Goal: Task Accomplishment & Management: Use online tool/utility

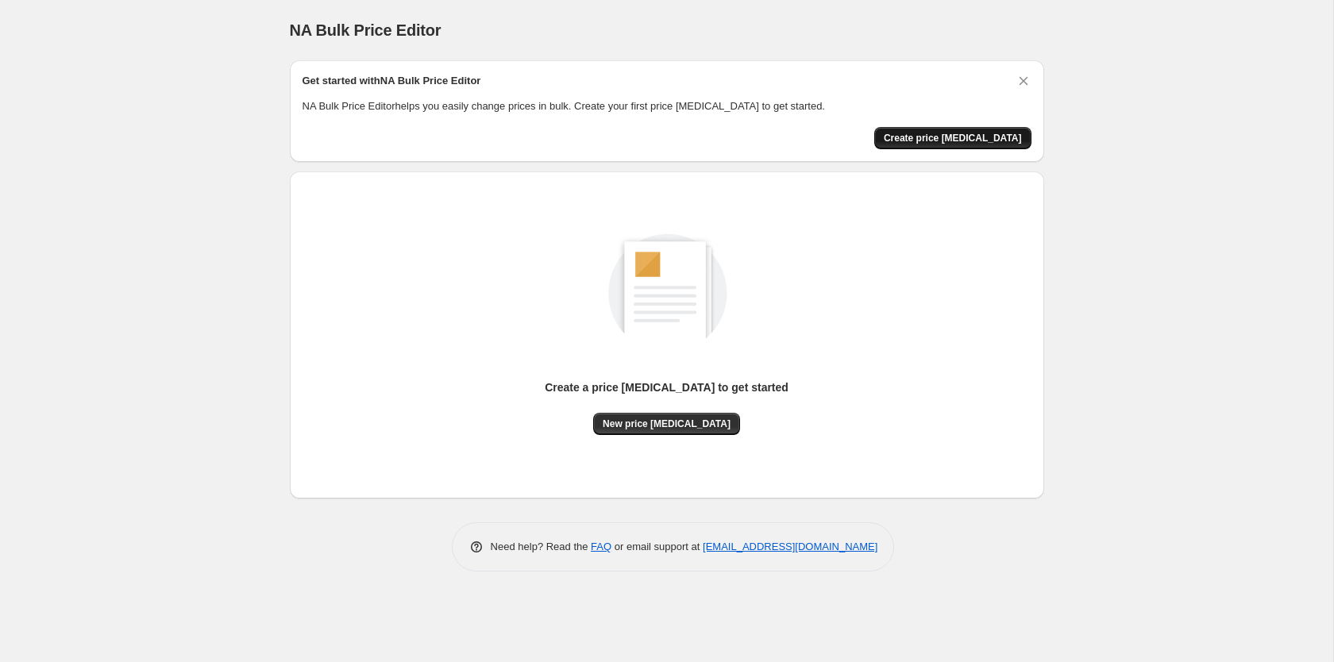
click at [958, 137] on span "Create price change job" at bounding box center [953, 138] width 138 height 13
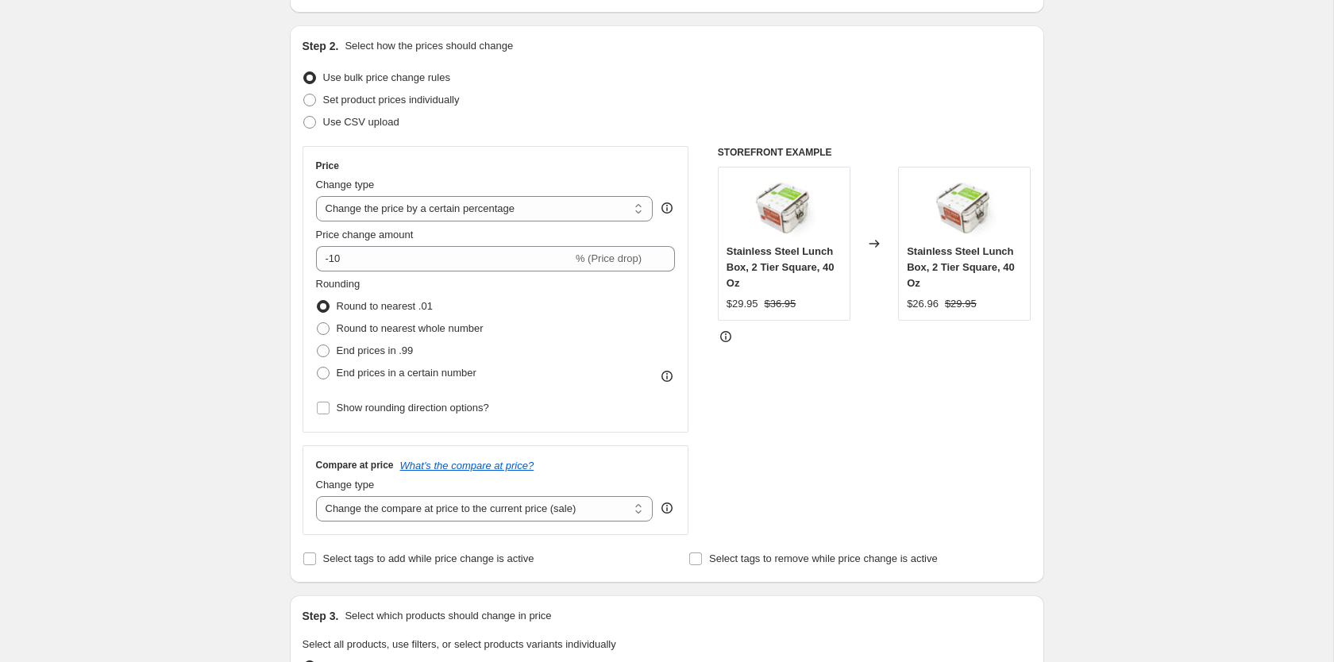
scroll to position [243, 0]
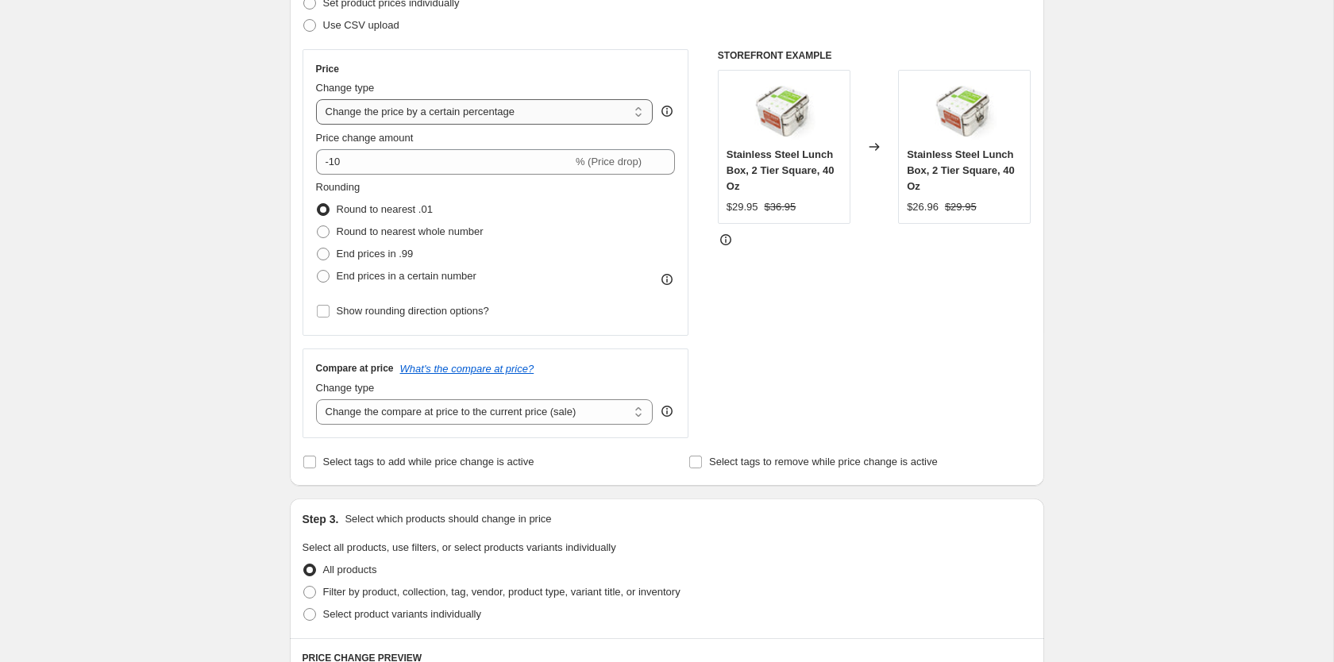
click at [316, 99] on select "Change the price to a certain amount Change the price by a certain amount Chang…" at bounding box center [484, 111] width 337 height 25
select select "by"
click option "Change the price by a certain amount" at bounding box center [0, 0] width 0 height 0
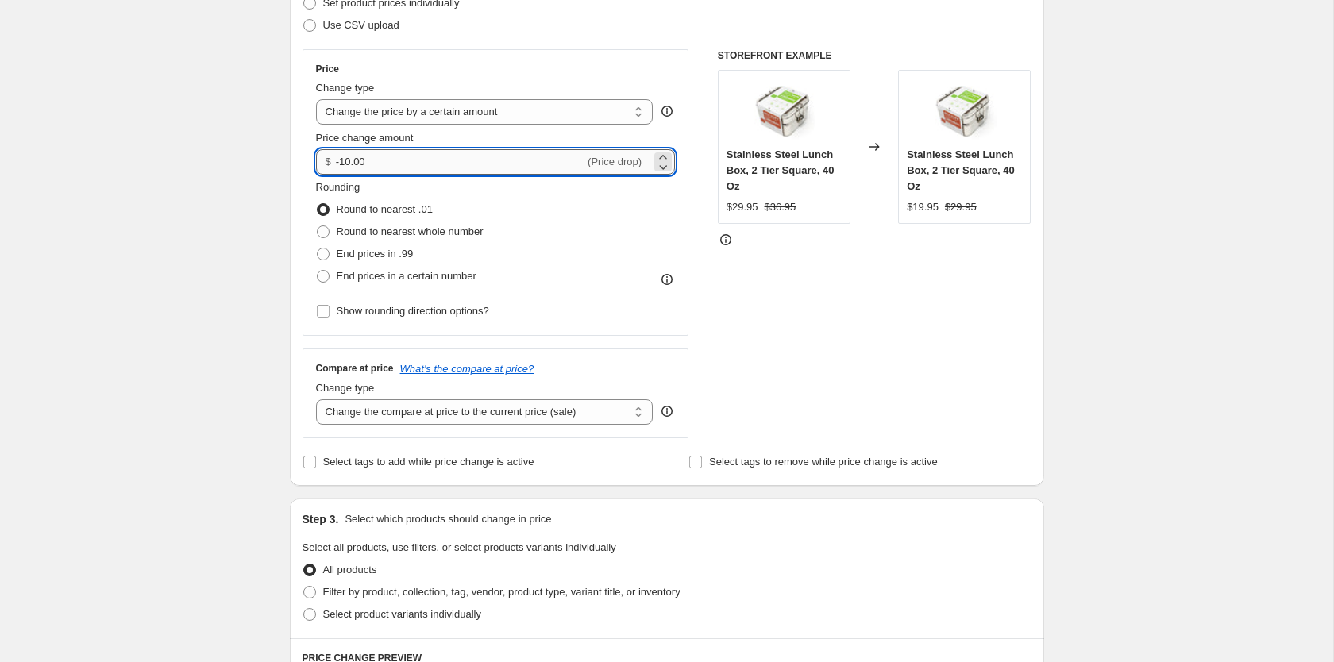
drag, startPoint x: 370, startPoint y: 162, endPoint x: 295, endPoint y: 162, distance: 74.6
click at [336, 162] on input "-10.00" at bounding box center [460, 161] width 248 height 25
type input "1.50"
click at [213, 184] on div "Create new price change job. This page is ready Create new price change job Dra…" at bounding box center [666, 558] width 1333 height 1602
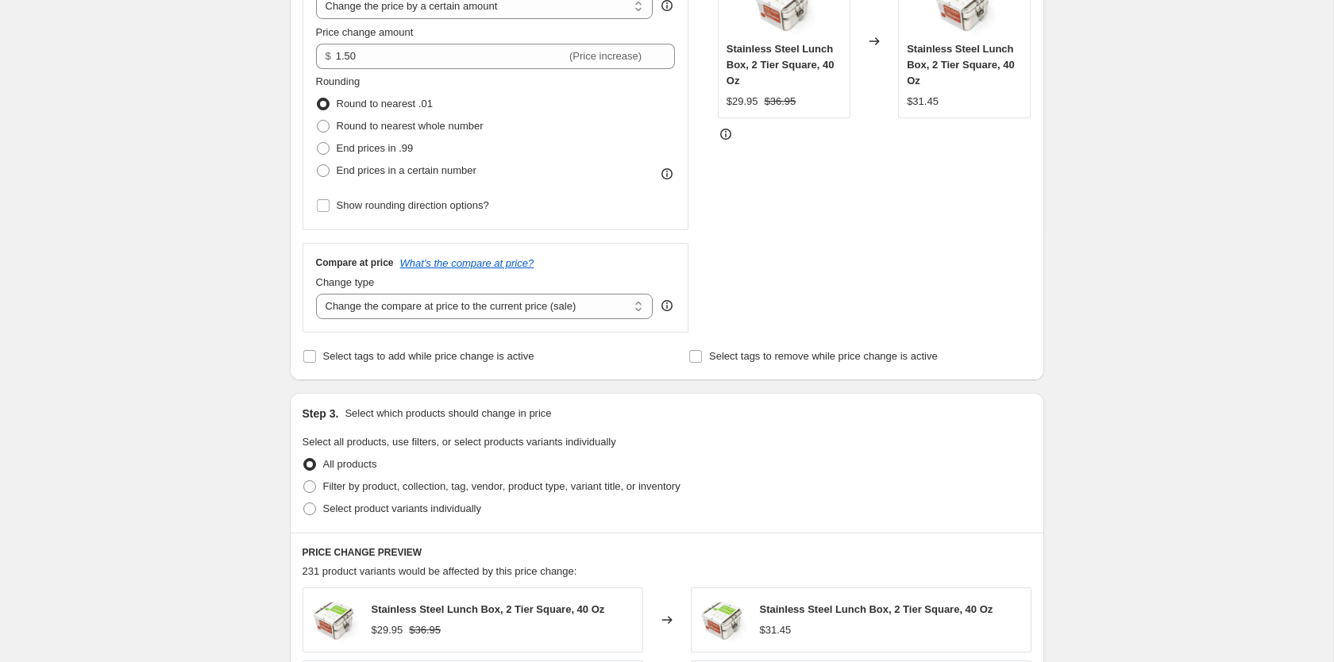
scroll to position [405, 0]
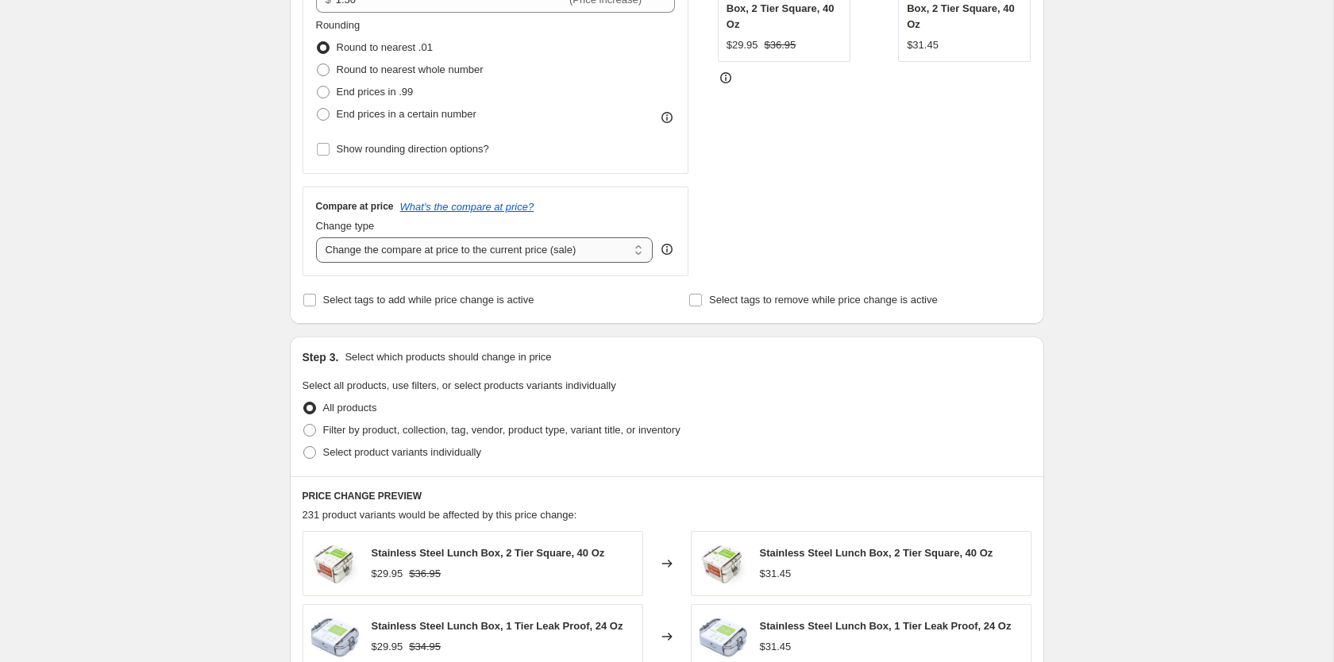
click at [316, 237] on select "Change the compare at price to the current price (sale) Change the compare at p…" at bounding box center [484, 249] width 337 height 25
select select "by"
click option "Change the compare at price by a certain amount" at bounding box center [0, 0] width 0 height 0
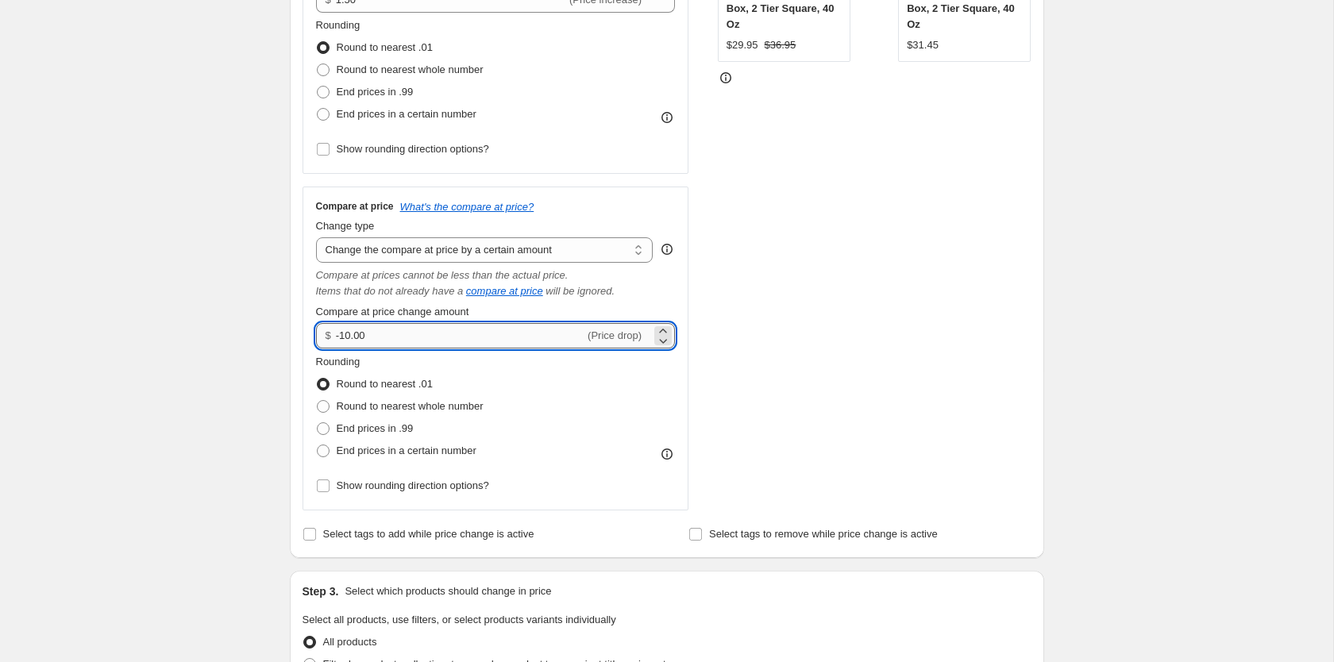
drag, startPoint x: 406, startPoint y: 337, endPoint x: 295, endPoint y: 337, distance: 111.1
click at [336, 337] on input "-10.00" at bounding box center [460, 335] width 248 height 25
type input "1.50"
click at [1101, 279] on div "Create new price change job. This page is ready Create new price change job Dra…" at bounding box center [666, 513] width 1333 height 1836
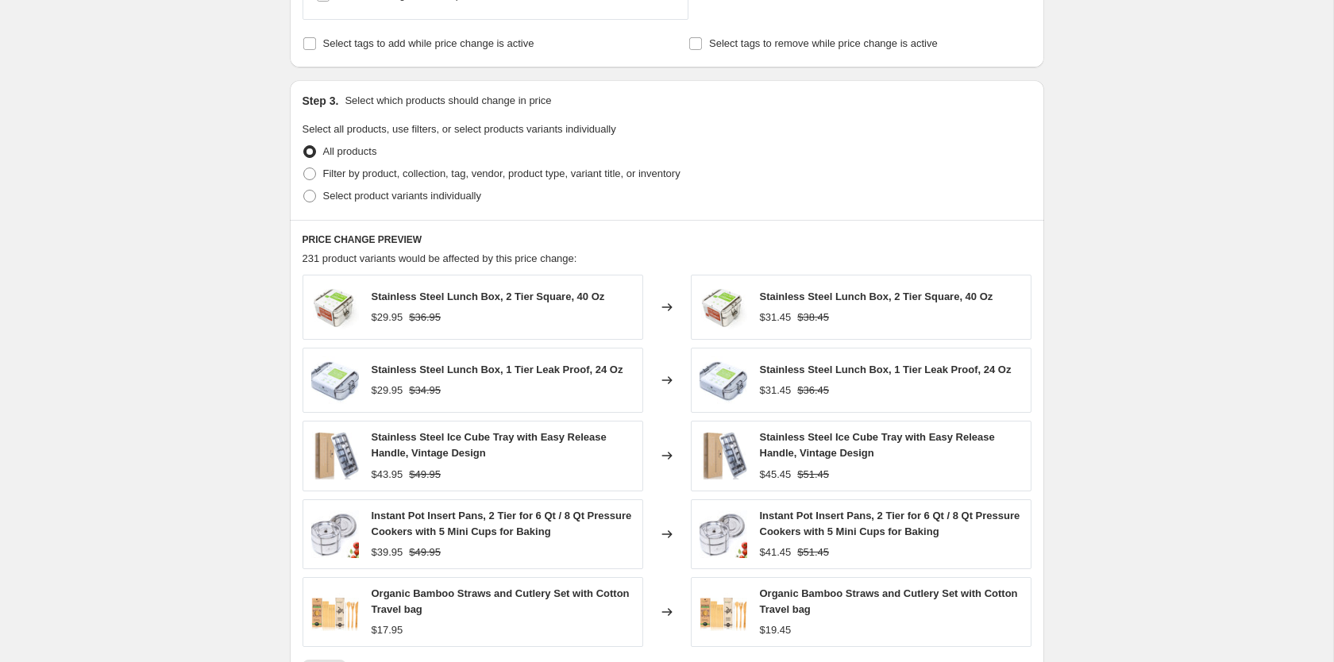
scroll to position [972, 0]
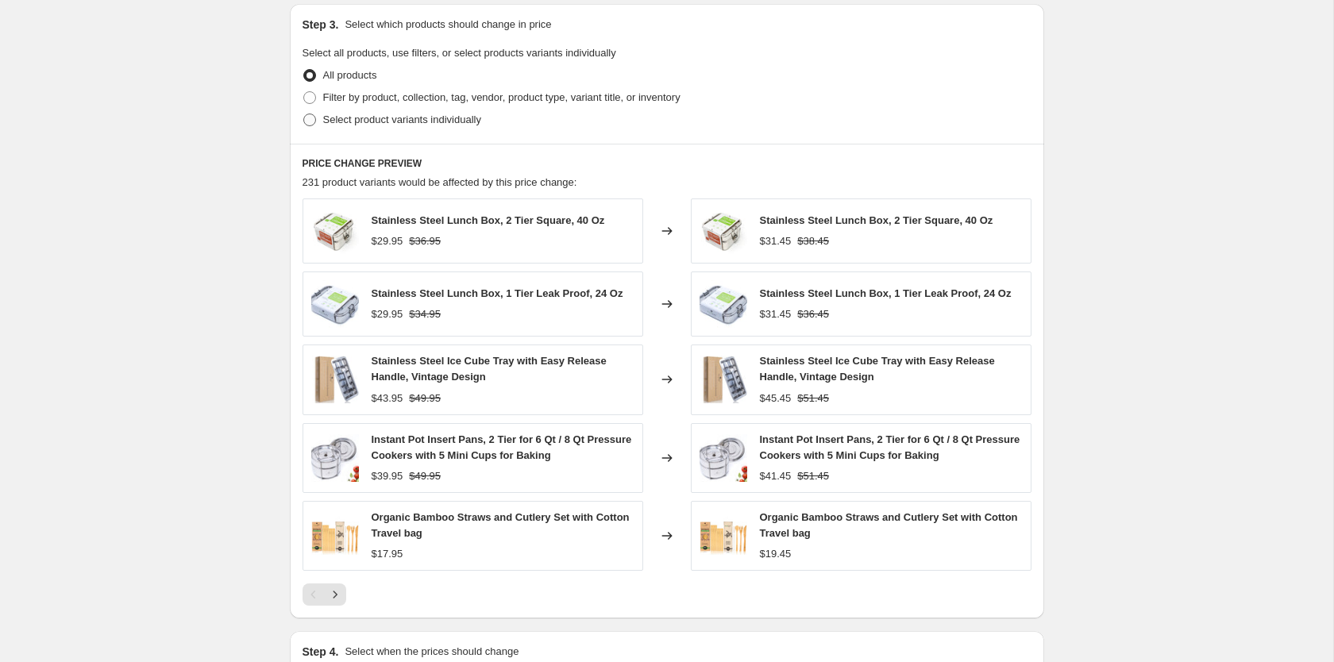
click at [310, 125] on span at bounding box center [309, 120] width 13 height 13
click at [304, 114] on input "Select product variants individually" at bounding box center [303, 114] width 1 height 1
radio input "true"
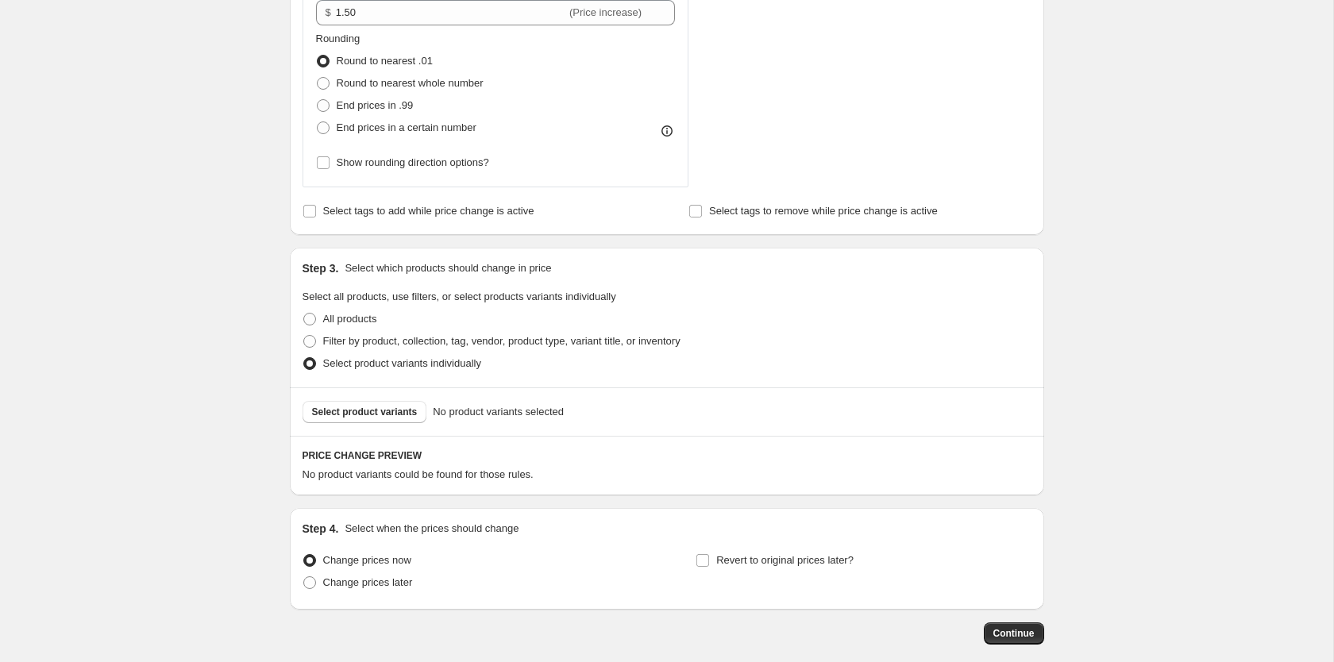
scroll to position [727, 0]
drag, startPoint x: 309, startPoint y: 342, endPoint x: 222, endPoint y: 366, distance: 90.5
click at [309, 343] on span at bounding box center [309, 342] width 13 height 13
click at [304, 337] on input "Filter by product, collection, tag, vendor, product type, variant title, or inv…" at bounding box center [303, 336] width 1 height 1
radio input "true"
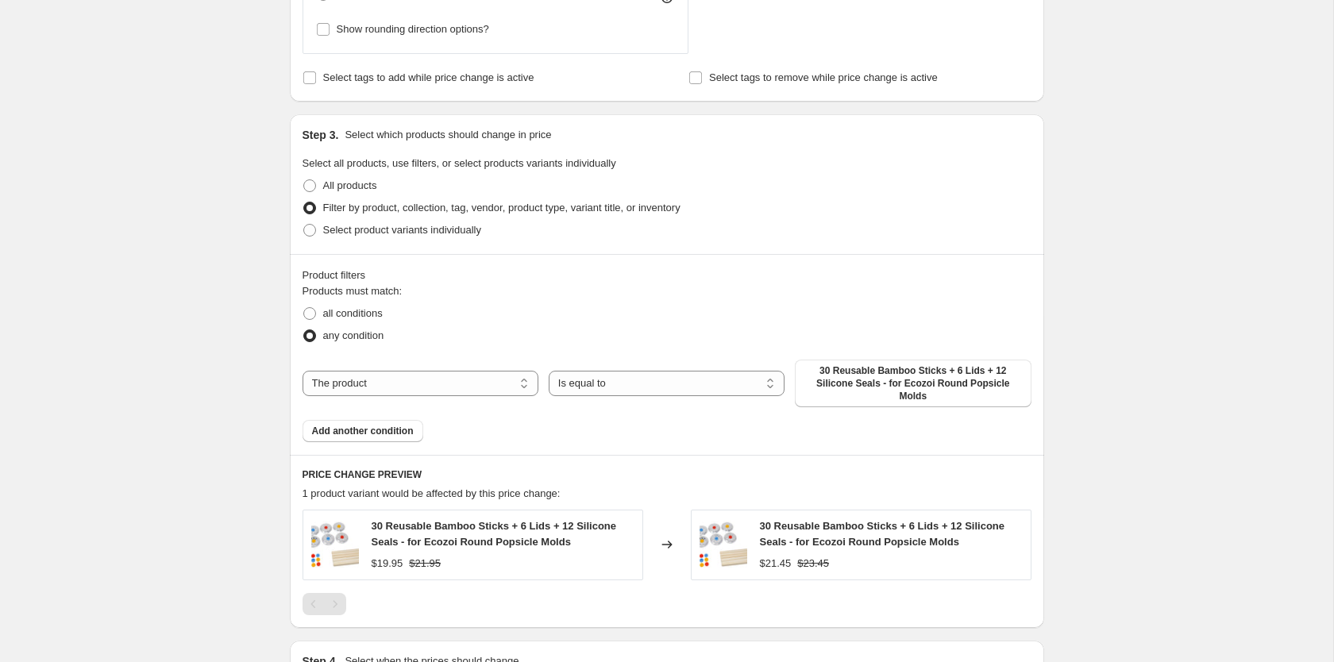
scroll to position [970, 0]
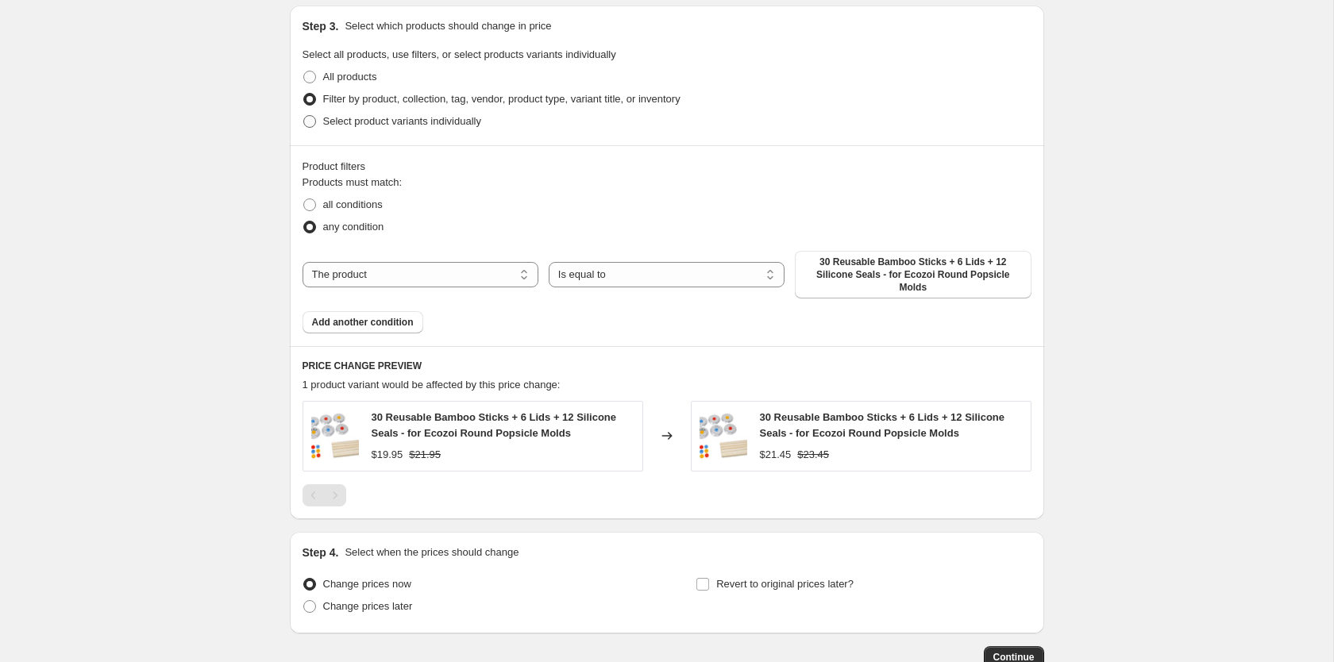
click at [309, 125] on span at bounding box center [309, 121] width 13 height 13
click at [304, 116] on input "Select product variants individually" at bounding box center [303, 115] width 1 height 1
radio input "true"
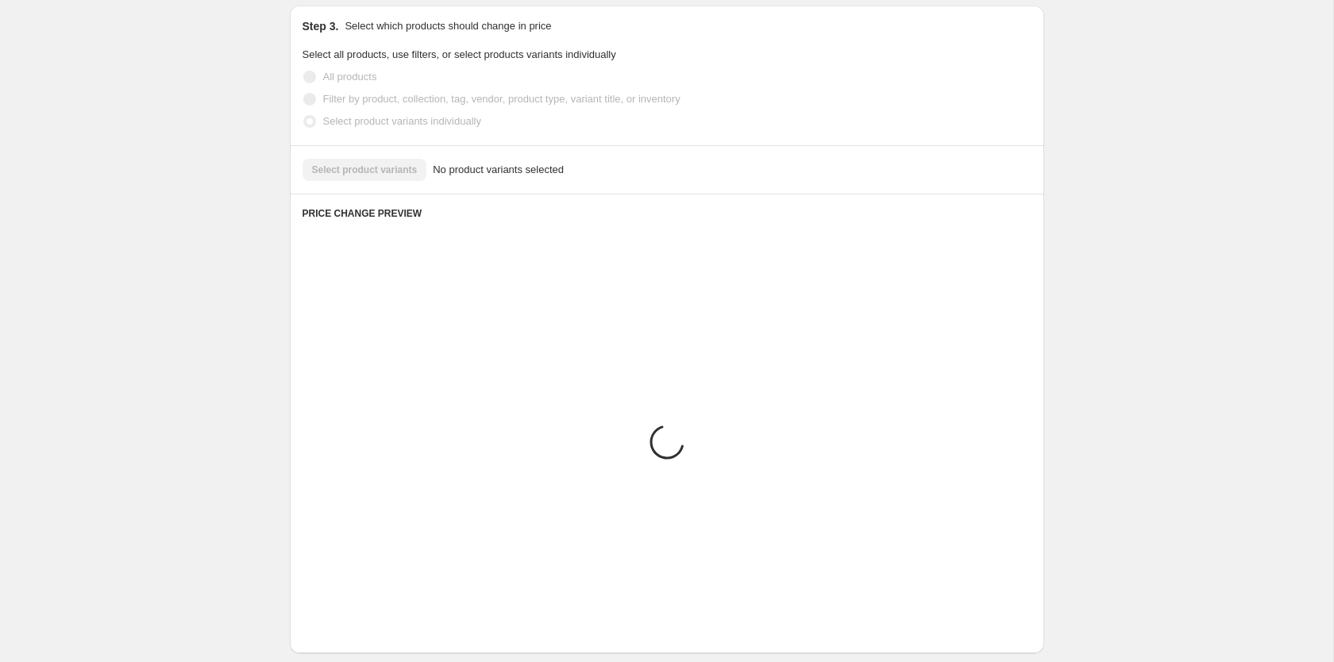
scroll to position [808, 0]
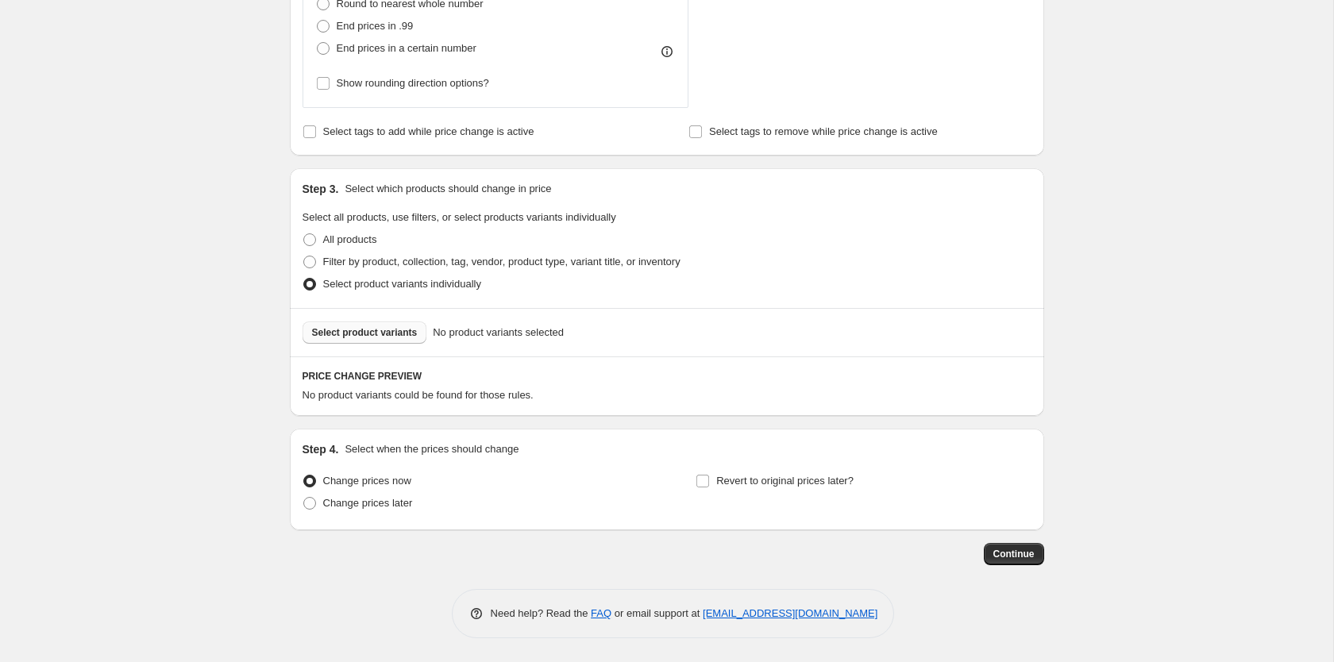
click at [349, 337] on span "Select product variants" at bounding box center [365, 332] width 106 height 13
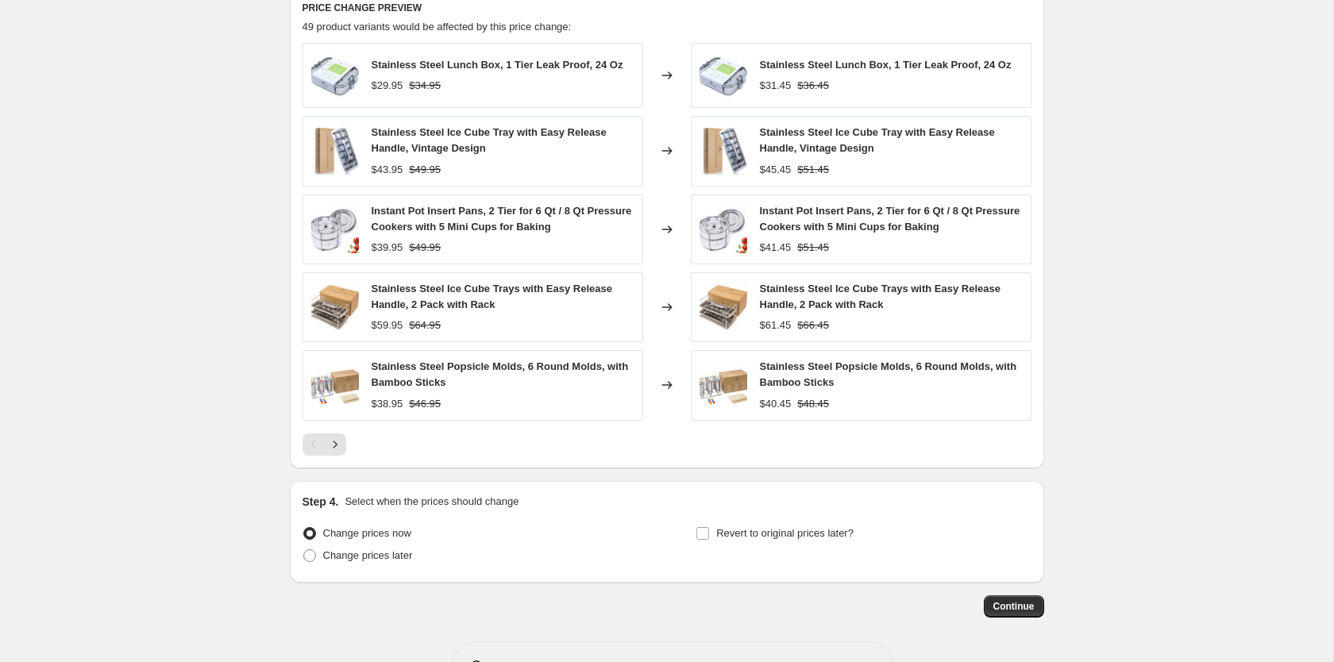
scroll to position [1229, 0]
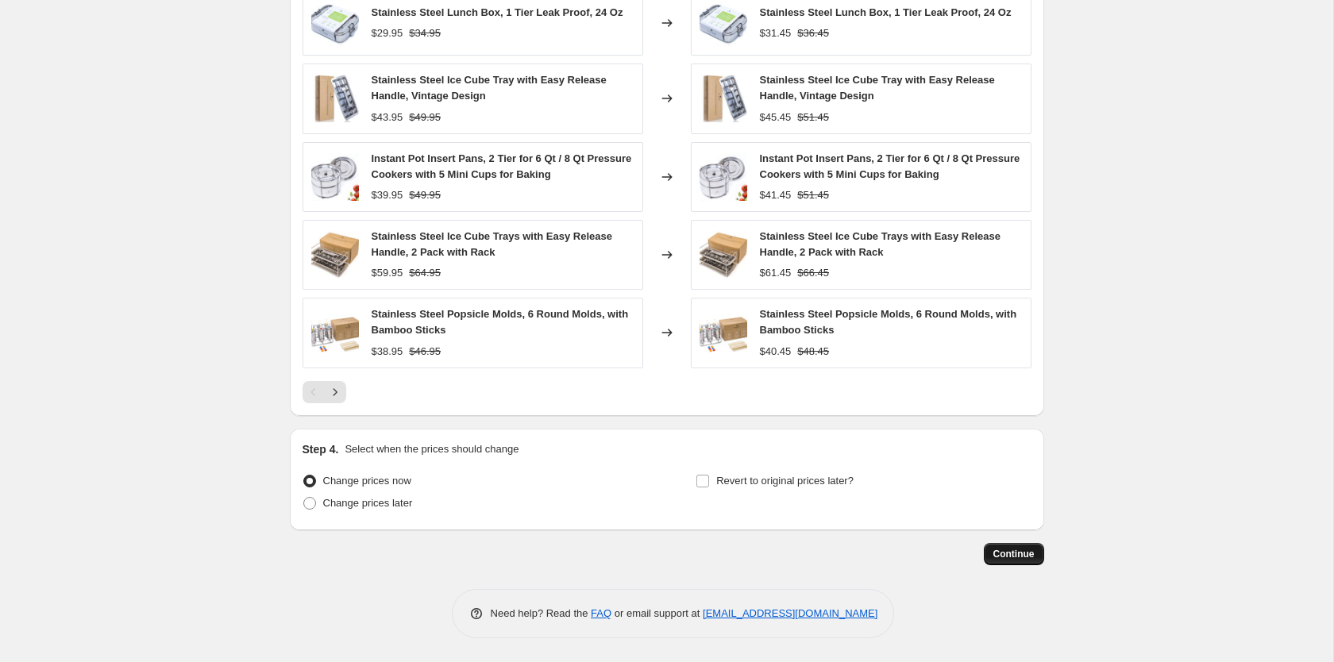
click at [1015, 556] on span "Continue" at bounding box center [1013, 554] width 41 height 13
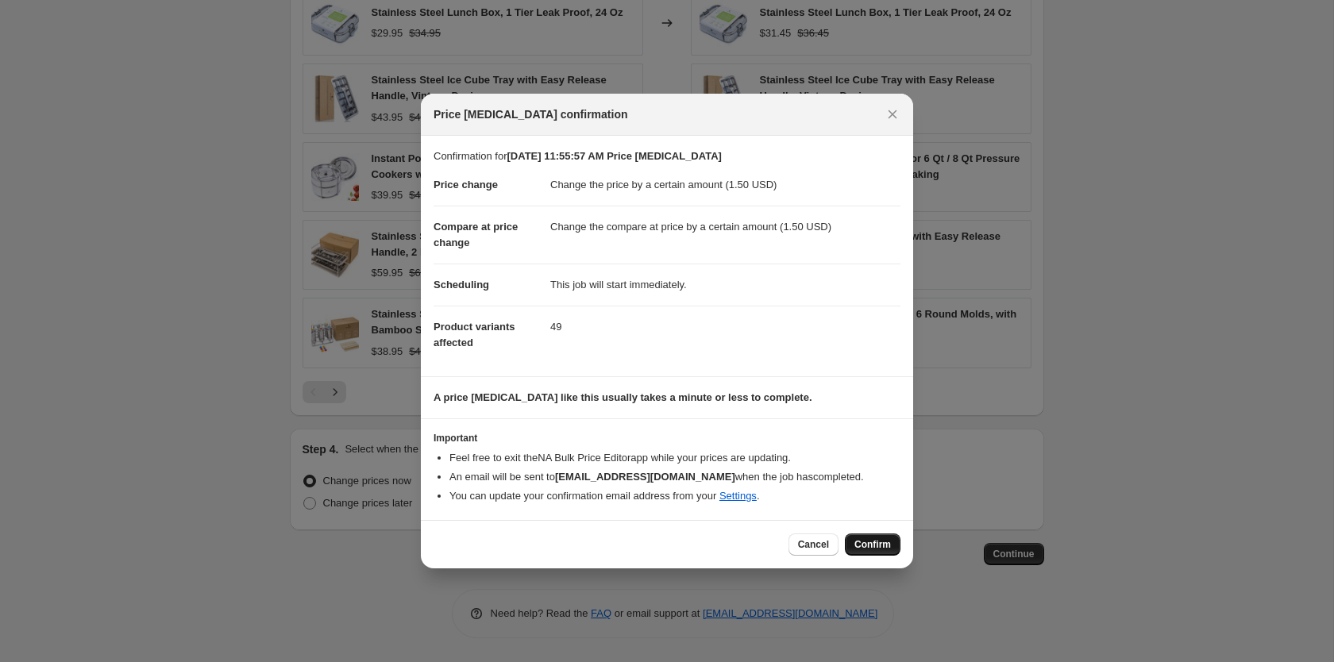
click at [874, 544] on span "Confirm" at bounding box center [872, 544] width 37 height 13
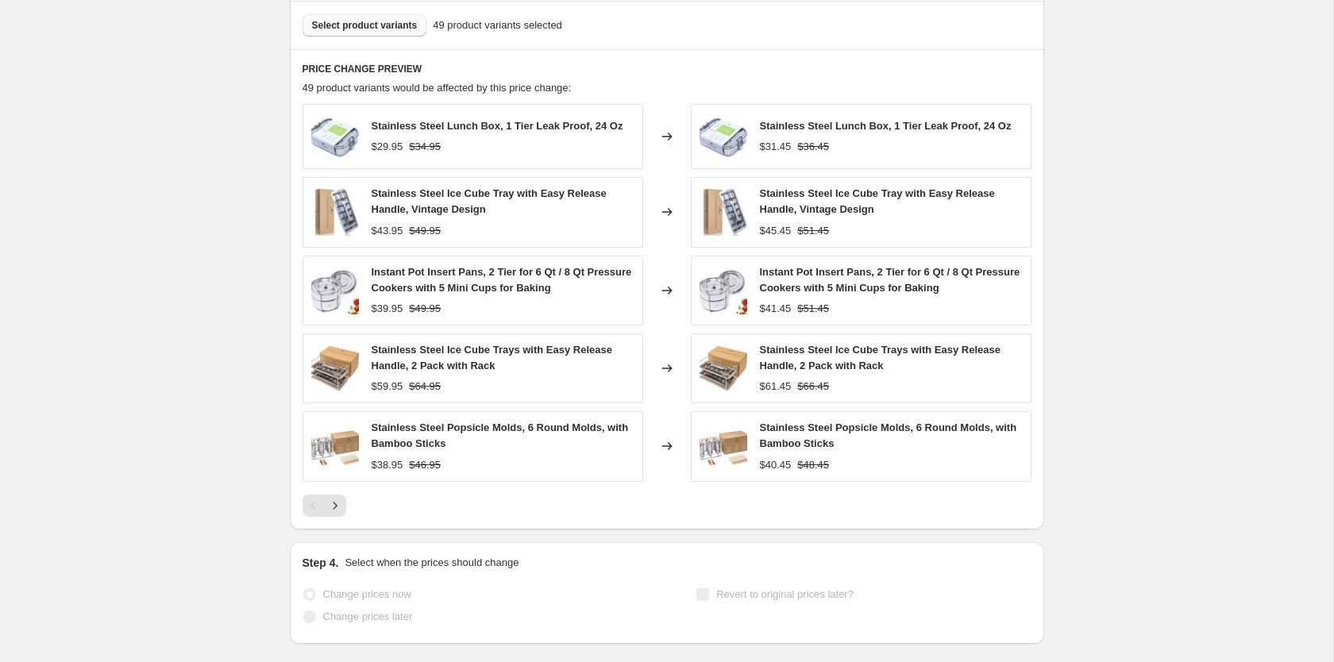
scroll to position [1270, 0]
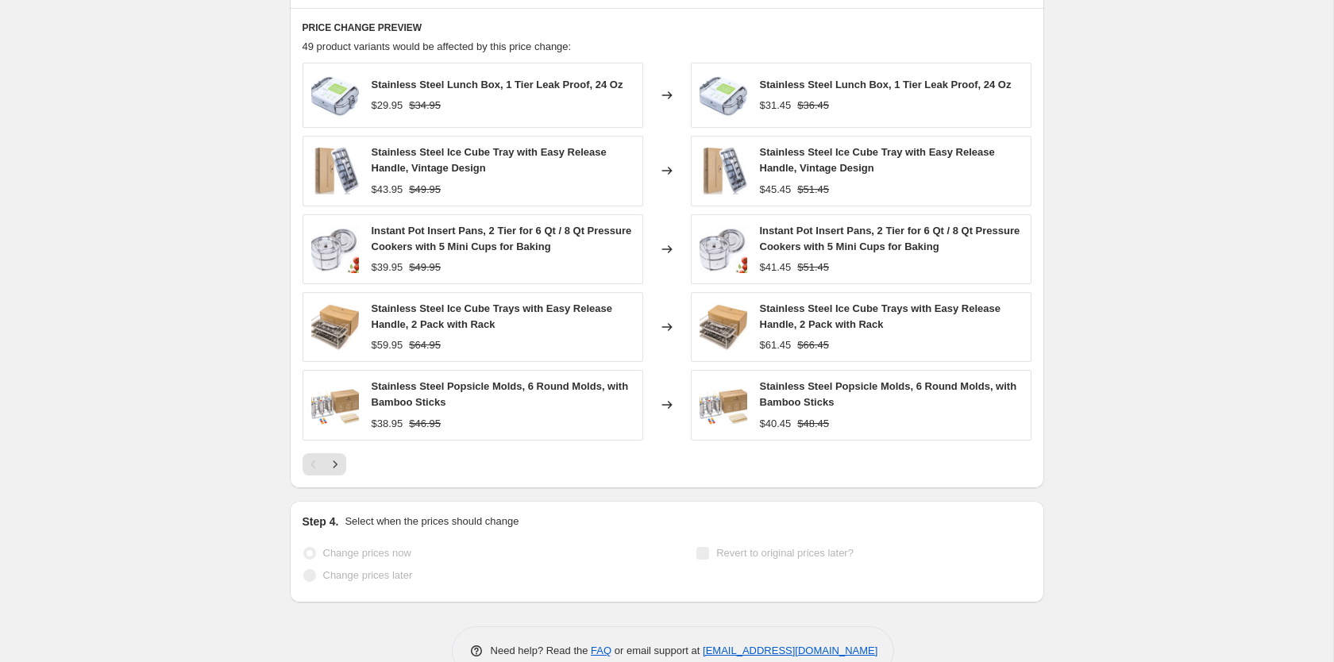
select select "by"
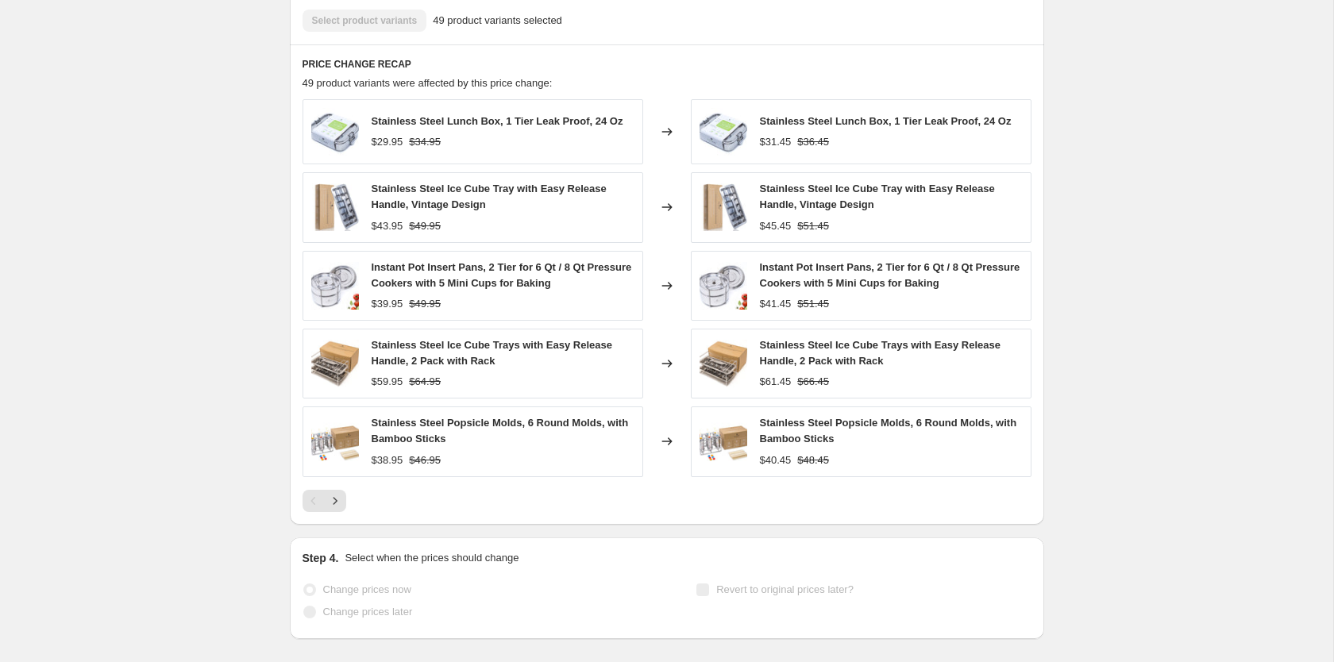
scroll to position [0, 0]
